Goal: Task Accomplishment & Management: Use online tool/utility

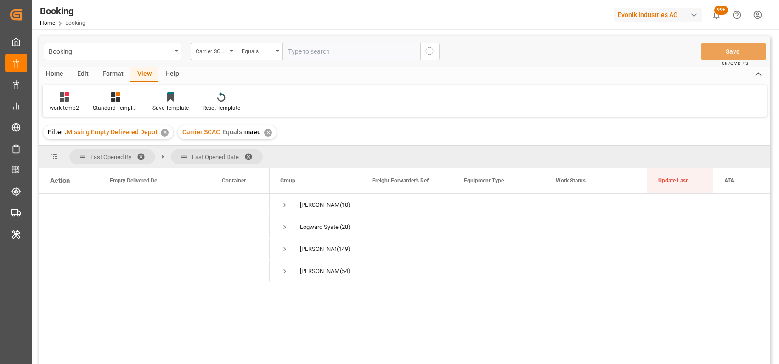
click at [106, 68] on div "Format" at bounding box center [113, 75] width 35 height 16
click at [58, 104] on div "Filter Rows" at bounding box center [63, 108] width 27 height 8
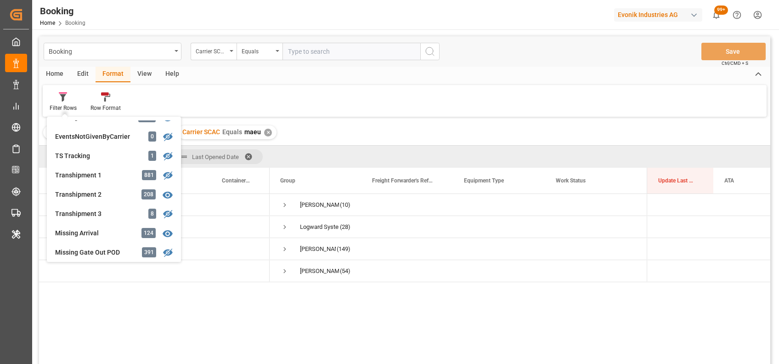
scroll to position [267, 0]
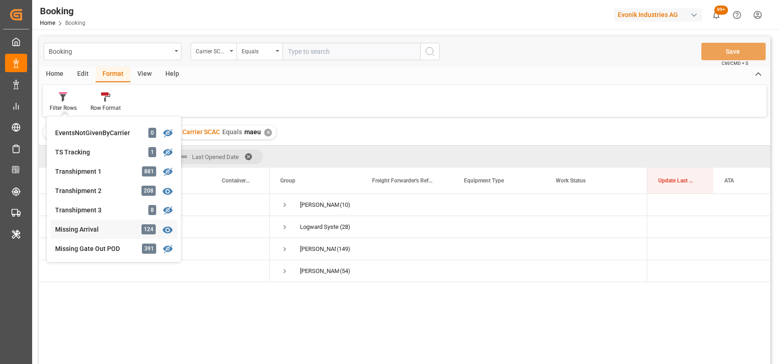
click at [90, 231] on div "Missing Arrival" at bounding box center [95, 230] width 80 height 10
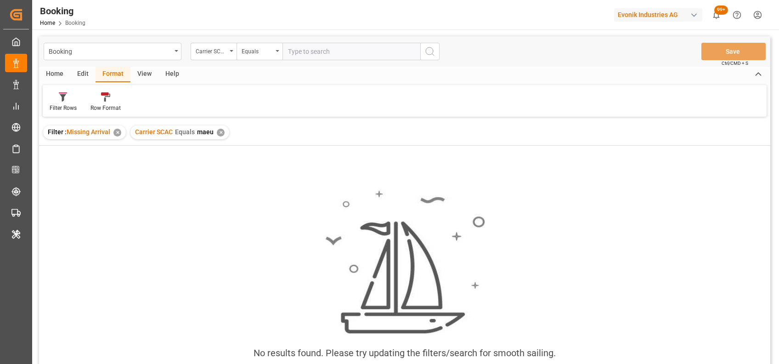
click at [221, 133] on div "✕" at bounding box center [221, 133] width 8 height 8
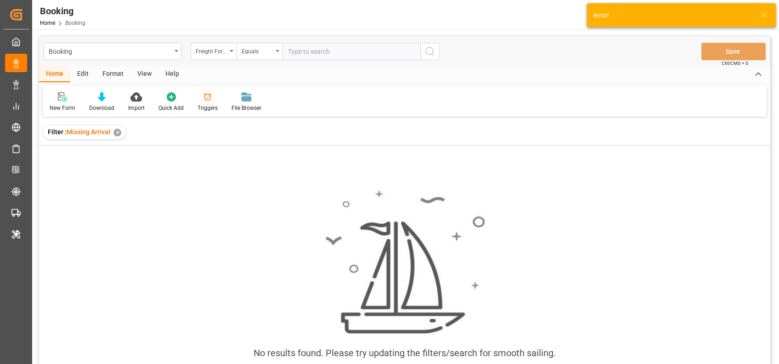
click at [761, 16] on icon at bounding box center [764, 15] width 11 height 11
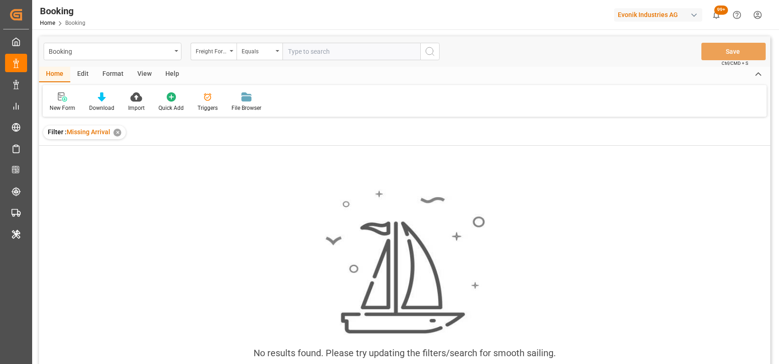
click at [681, 14] on div "Evonik Industries AG" at bounding box center [658, 14] width 88 height 13
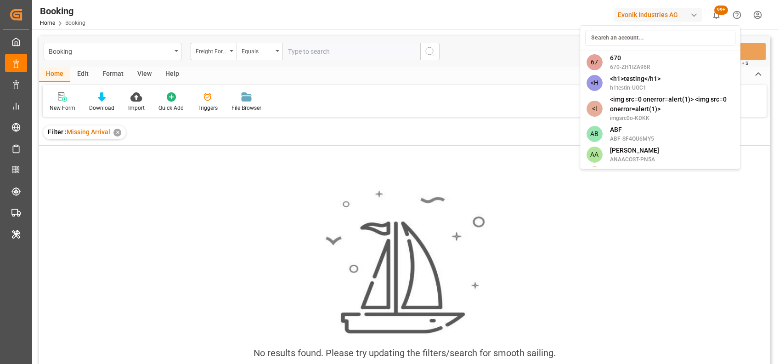
click at [642, 11] on html "Created by potrace 1.15, written by [PERSON_NAME] [DATE]-[DATE] Created by potr…" at bounding box center [389, 182] width 779 height 364
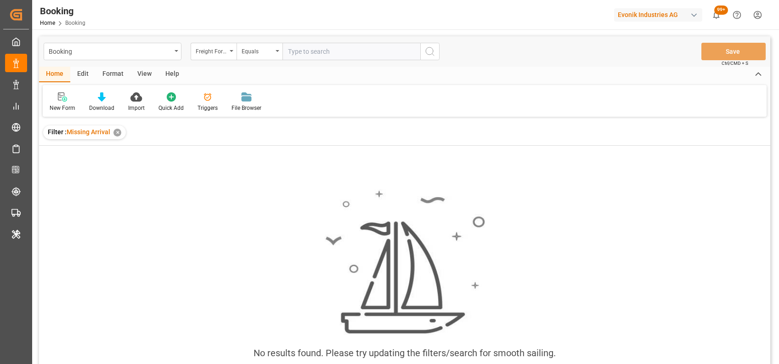
click at [642, 11] on div "Evonik Industries AG" at bounding box center [658, 14] width 88 height 13
type input "stepa"
click at [626, 61] on span "Stepan" at bounding box center [628, 58] width 36 height 10
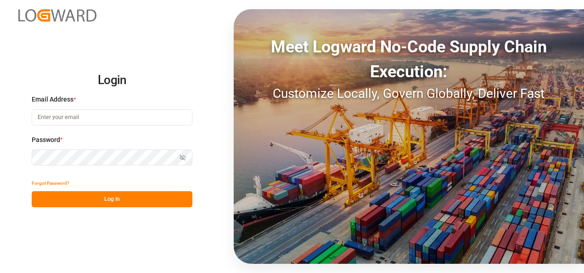
type input "shaini.ghorai@logward.com"
click at [79, 197] on button "Log In" at bounding box center [112, 199] width 161 height 16
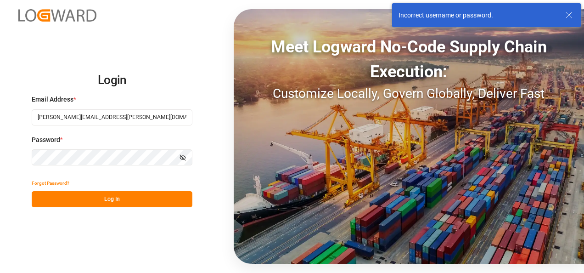
click at [97, 203] on button "Log In" at bounding box center [112, 199] width 161 height 16
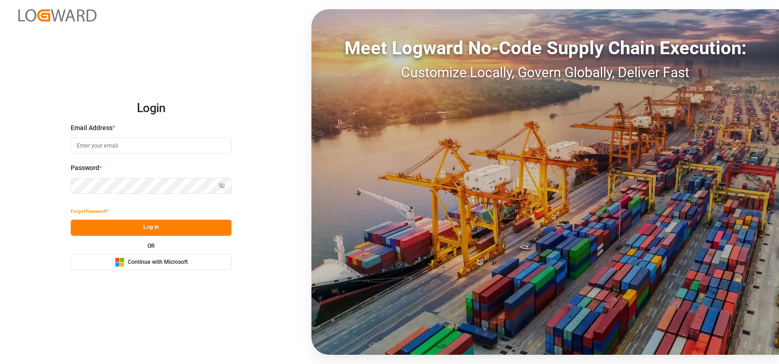
type input "shaini.ghorai@logward.com"
click at [146, 260] on span "Continue with Microsoft" at bounding box center [158, 262] width 60 height 8
type input "[PERSON_NAME][EMAIL_ADDRESS][PERSON_NAME][DOMAIN_NAME]"
click at [133, 265] on span "Continue with Microsoft" at bounding box center [158, 262] width 60 height 8
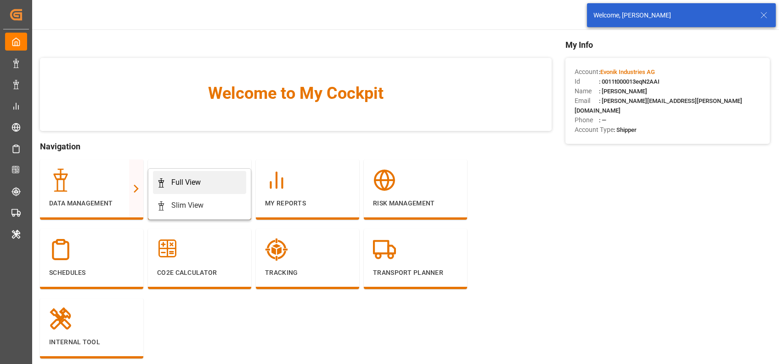
click at [176, 177] on div "Full View" at bounding box center [185, 182] width 29 height 11
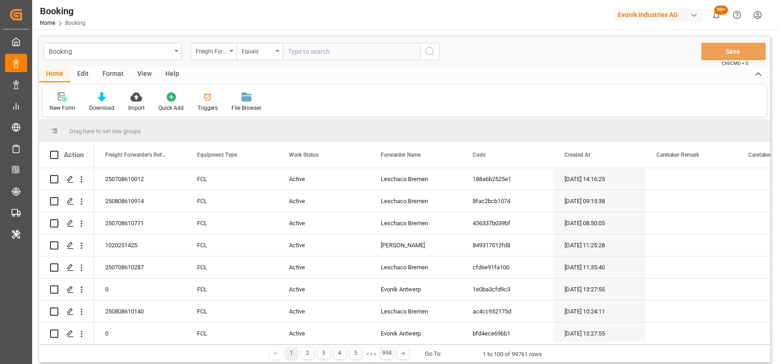
click at [112, 76] on div "Format" at bounding box center [113, 75] width 35 height 16
click at [65, 101] on icon at bounding box center [63, 96] width 8 height 9
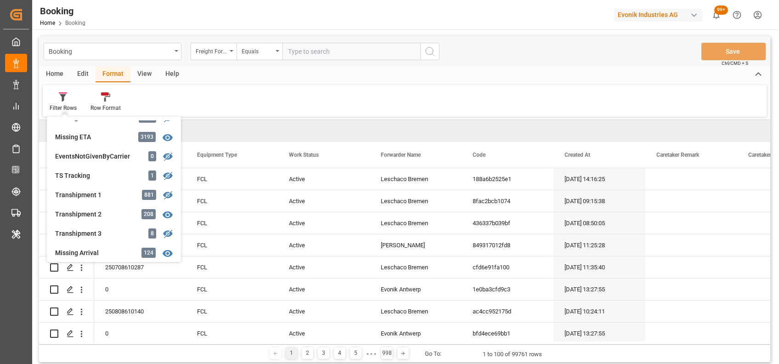
scroll to position [309, 0]
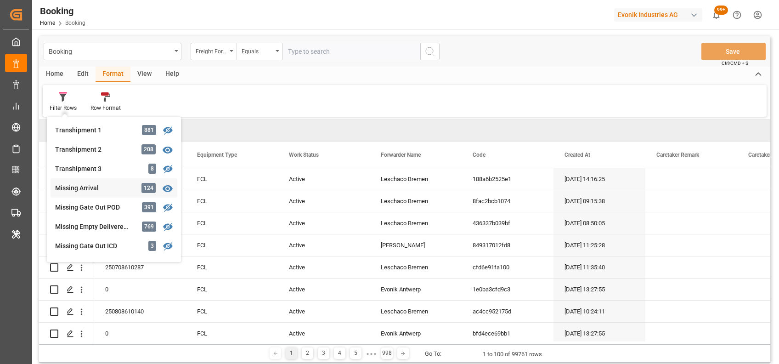
click at [82, 189] on div "Missing Arrival" at bounding box center [95, 188] width 80 height 10
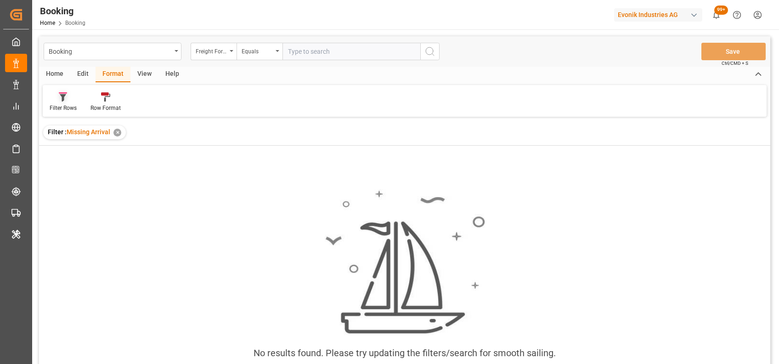
click at [57, 100] on div at bounding box center [63, 97] width 27 height 10
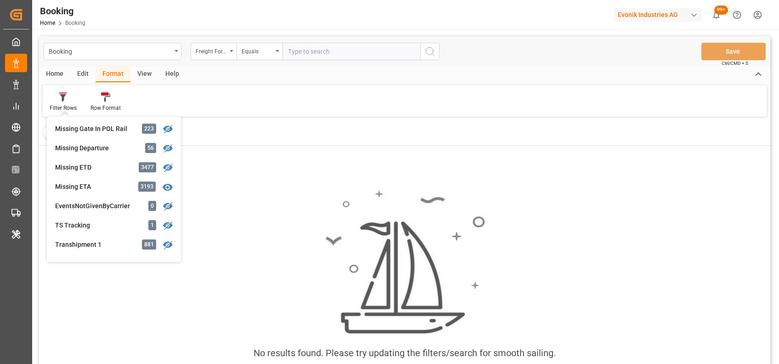
scroll to position [195, 0]
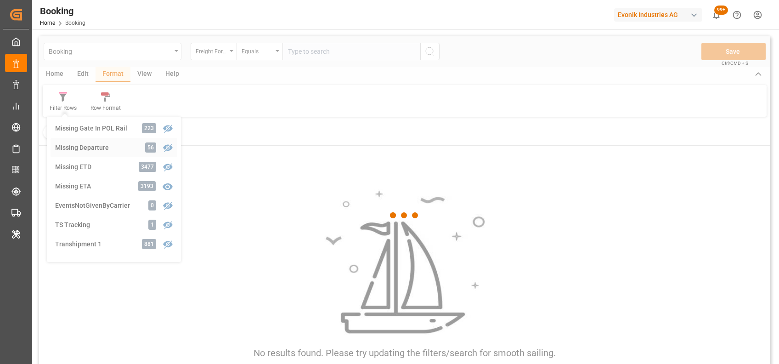
click at [81, 151] on div "Booking Freight Forwarder's Reference No. Equals Save Ctrl/CMD + S Home Edit Fo…" at bounding box center [405, 212] width 732 height 352
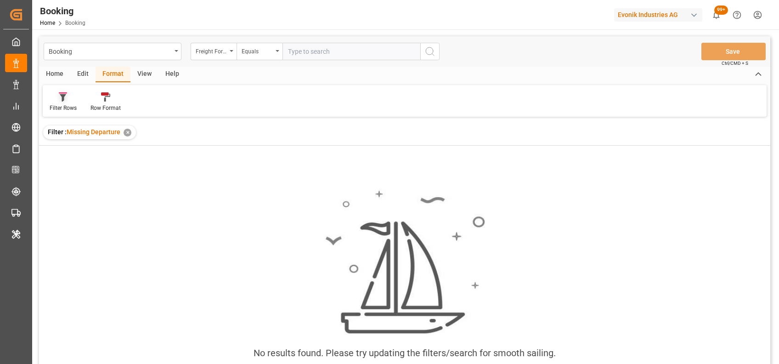
click at [57, 102] on div "Filter Rows" at bounding box center [63, 102] width 41 height 20
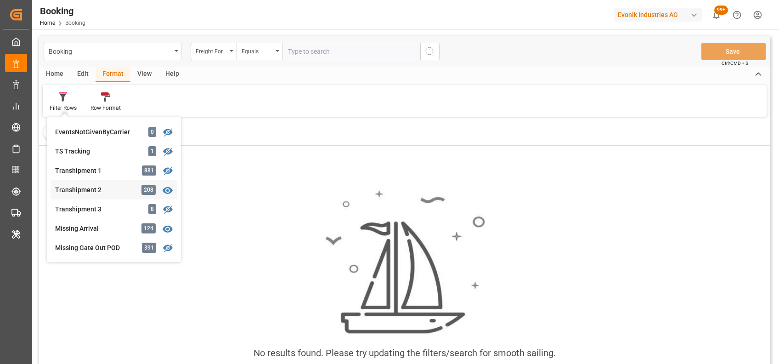
scroll to position [272, 0]
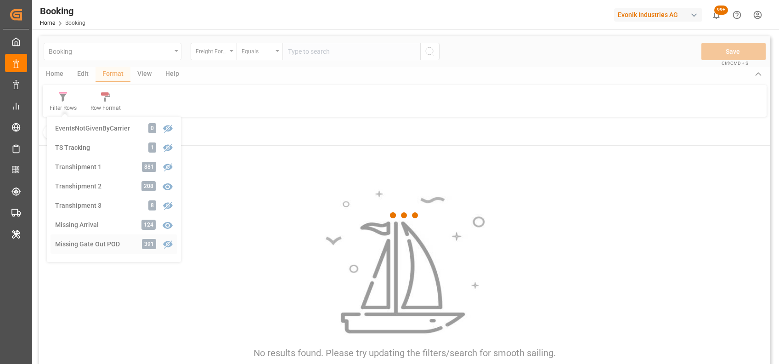
click at [83, 240] on div "Booking Freight Forwarder's Reference No. Equals Save Ctrl/CMD + S Home Edit Fo…" at bounding box center [405, 212] width 732 height 352
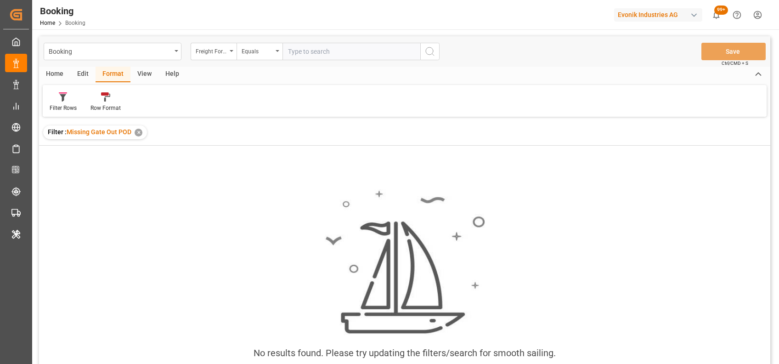
click at [640, 14] on div "Evonik Industries AG" at bounding box center [658, 14] width 88 height 13
type input "pochtec"
click at [634, 61] on span "Pochteca" at bounding box center [629, 58] width 39 height 10
